Goal: Find specific page/section: Find specific page/section

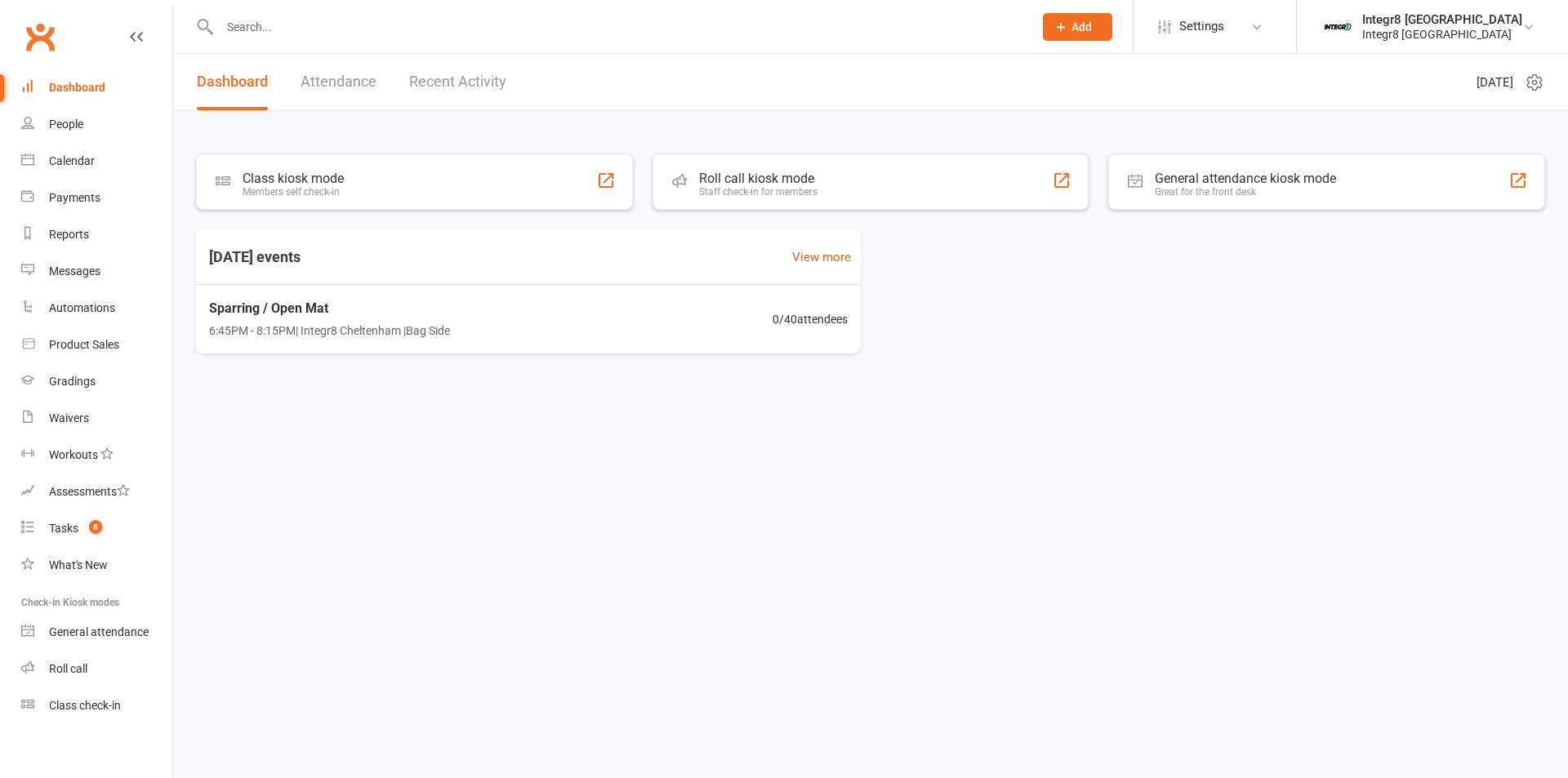
click at [468, 80] on link "Recent Activity" at bounding box center [457, 82] width 97 height 56
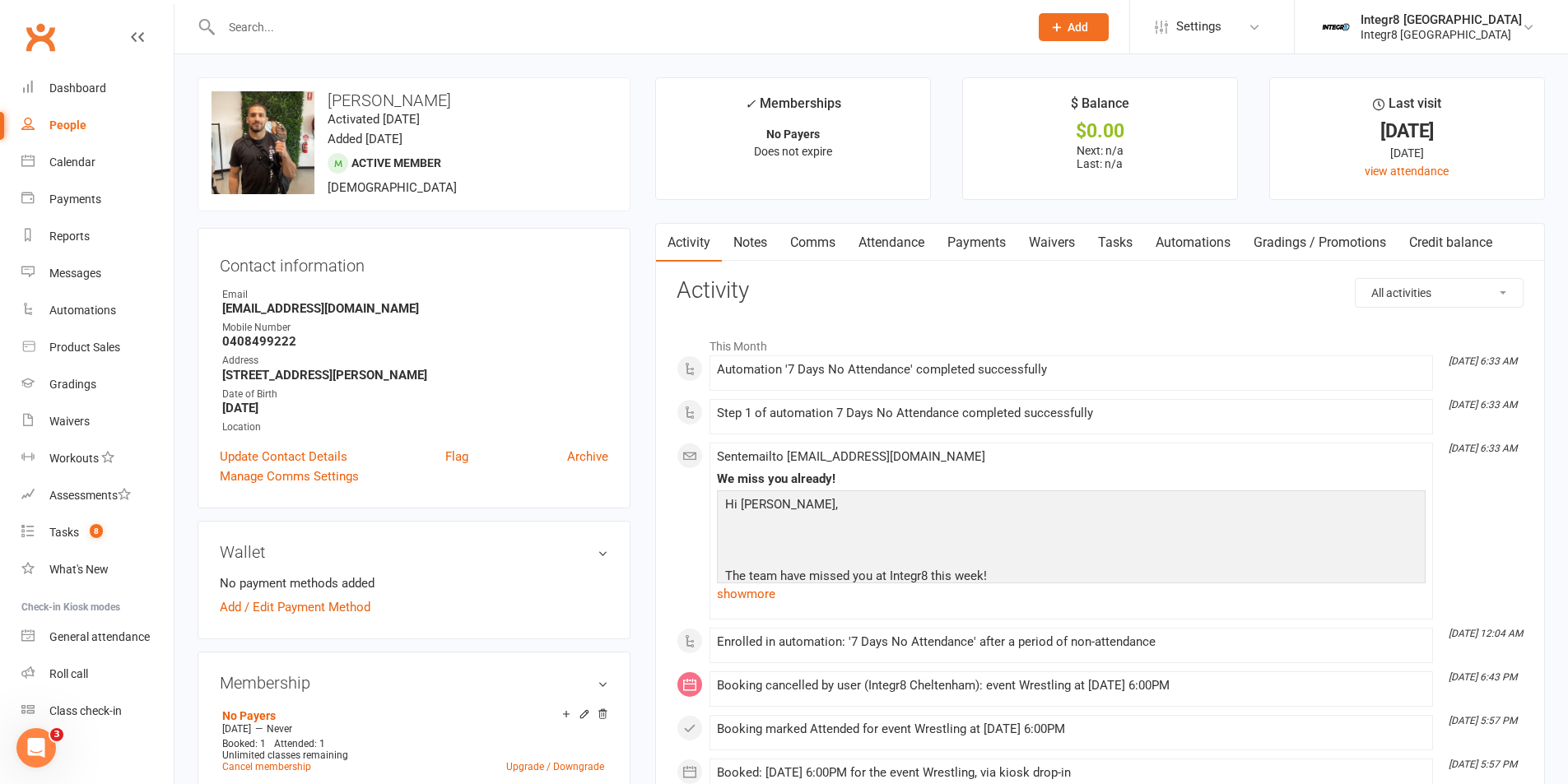
click at [754, 242] on link "Notes" at bounding box center [750, 242] width 57 height 38
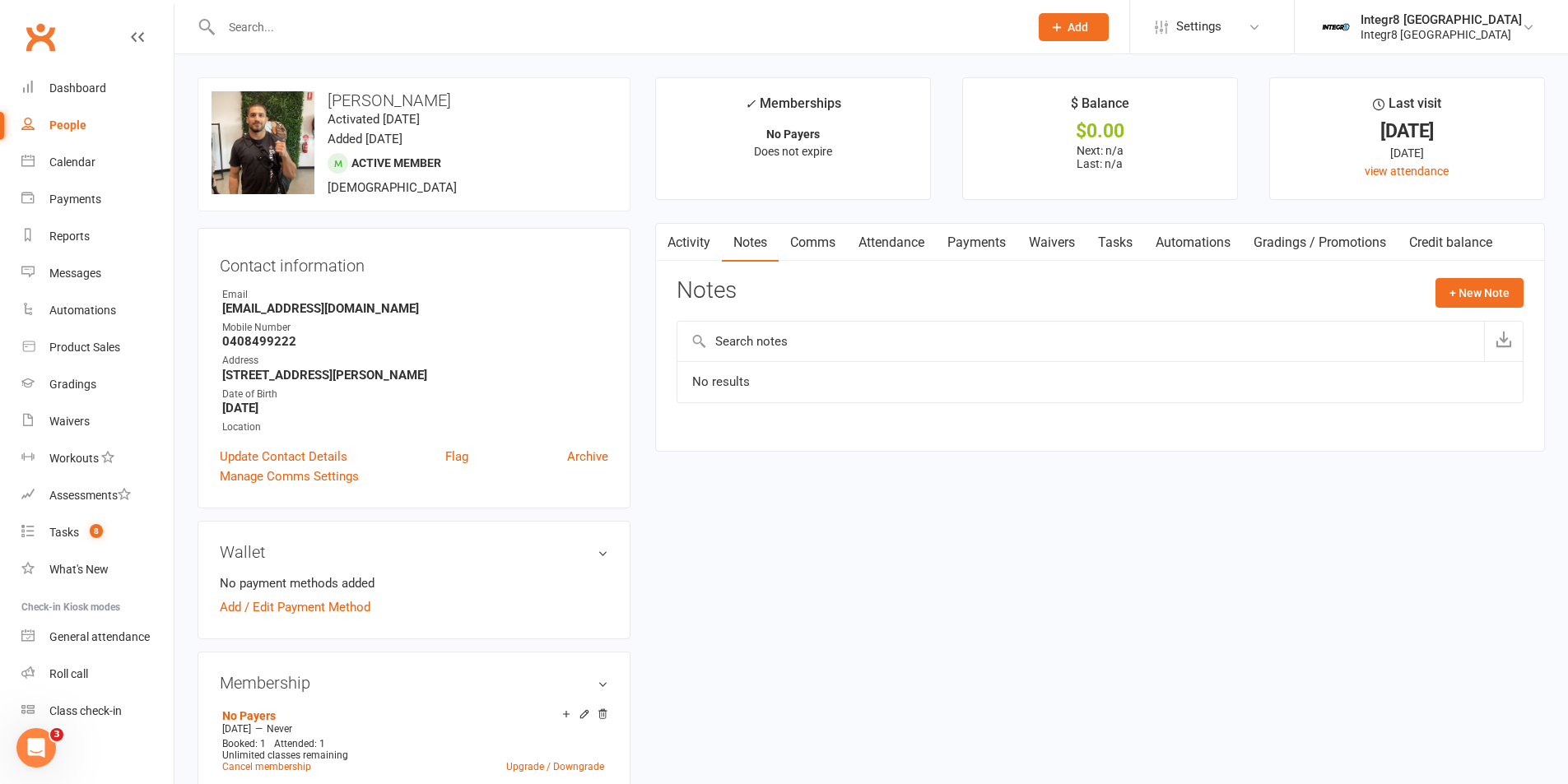
click at [703, 244] on link "Activity" at bounding box center [689, 242] width 65 height 38
